Goal: Find specific page/section: Find specific page/section

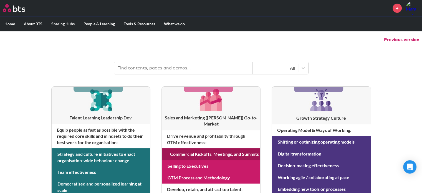
scroll to position [55, 0]
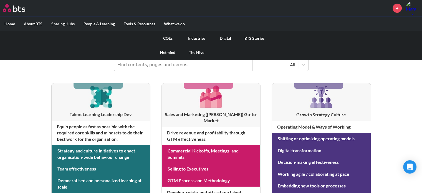
click at [166, 39] on link "COEs" at bounding box center [167, 38] width 29 height 14
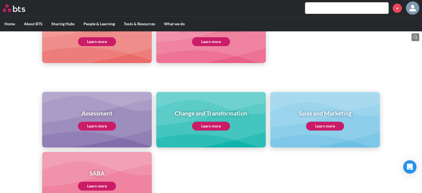
scroll to position [194, 0]
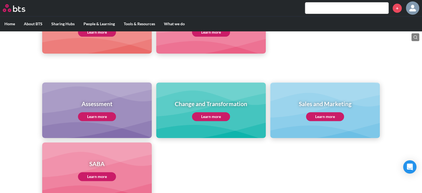
click at [321, 117] on link "Learn more" at bounding box center [325, 116] width 38 height 9
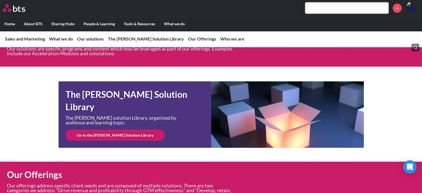
scroll to position [1598, 0]
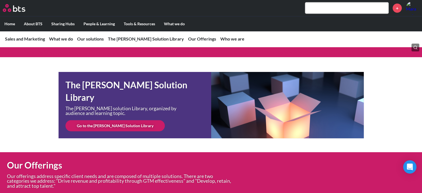
click at [105, 131] on link "Go to the SAM Solution Library" at bounding box center [114, 125] width 99 height 11
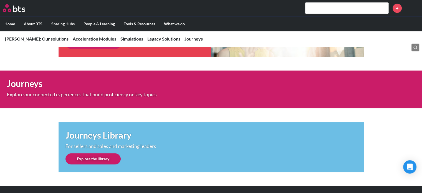
scroll to position [494, 0]
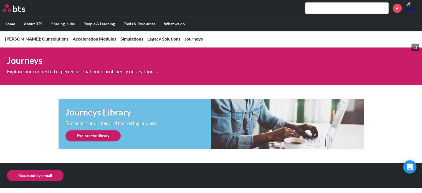
click at [105, 136] on link "Explore the library" at bounding box center [92, 135] width 55 height 11
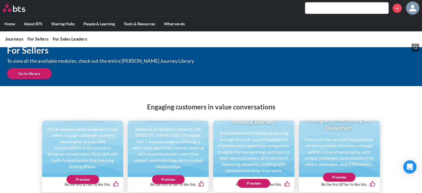
scroll to position [166, 0]
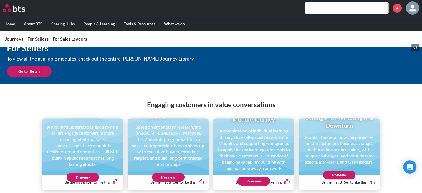
click at [37, 73] on link "Go to library" at bounding box center [29, 71] width 45 height 11
